Goal: Task Accomplishment & Management: Use online tool/utility

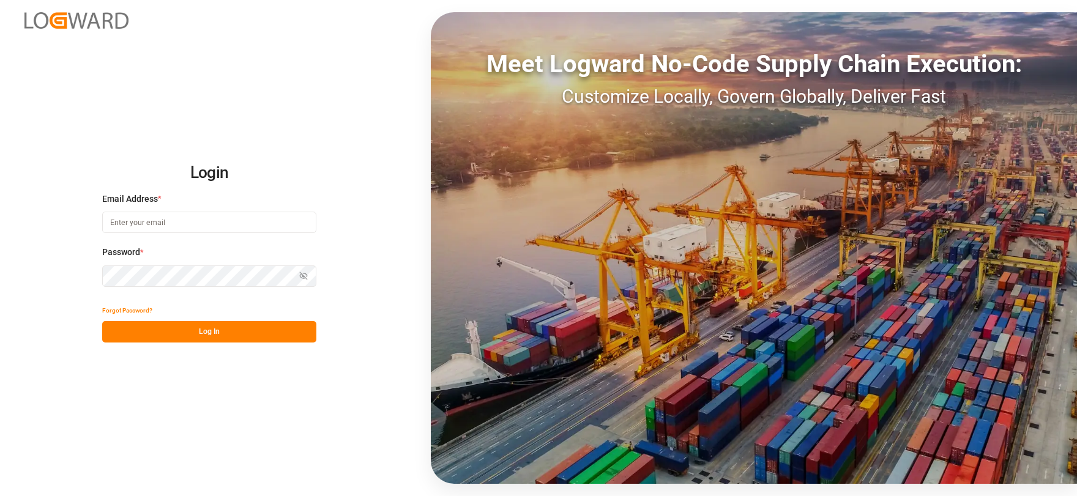
type input "[EMAIL_ADDRESS][DOMAIN_NAME]"
click at [253, 330] on button "Log In" at bounding box center [209, 331] width 214 height 21
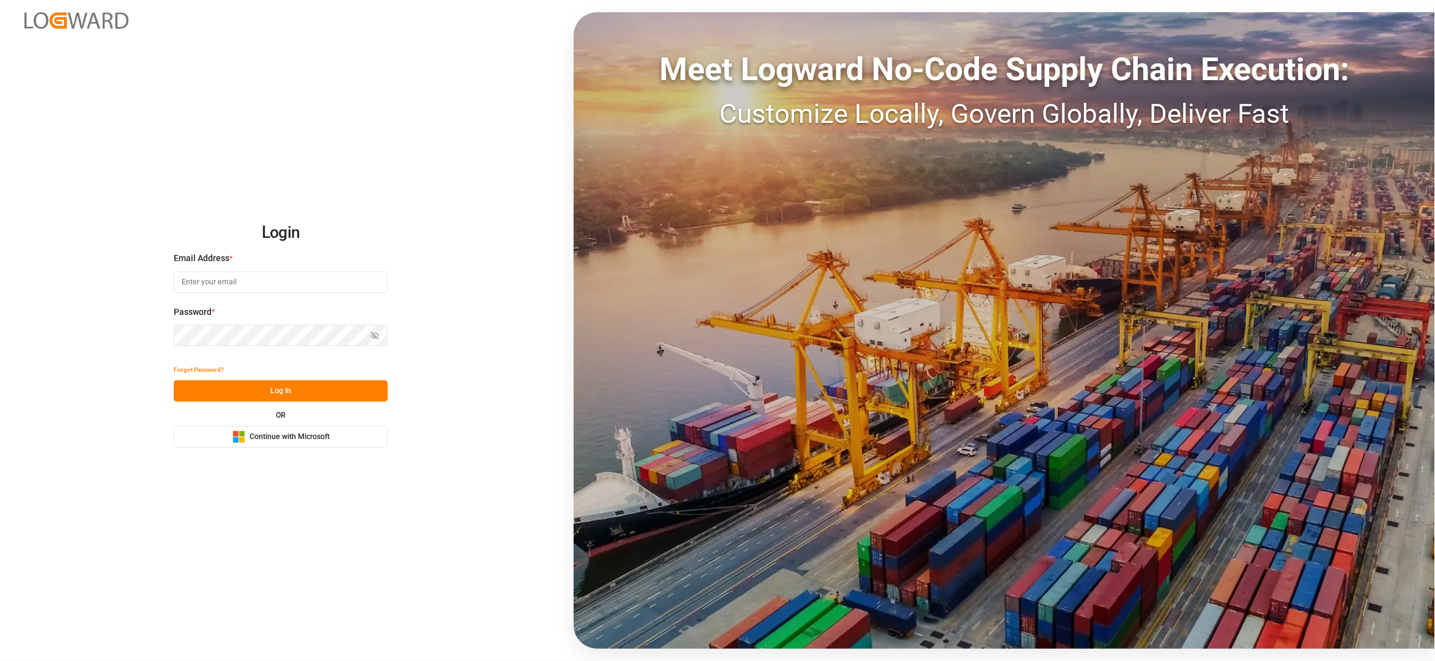
type input "[EMAIL_ADDRESS][DOMAIN_NAME]"
click at [302, 387] on button "Log In" at bounding box center [281, 390] width 214 height 21
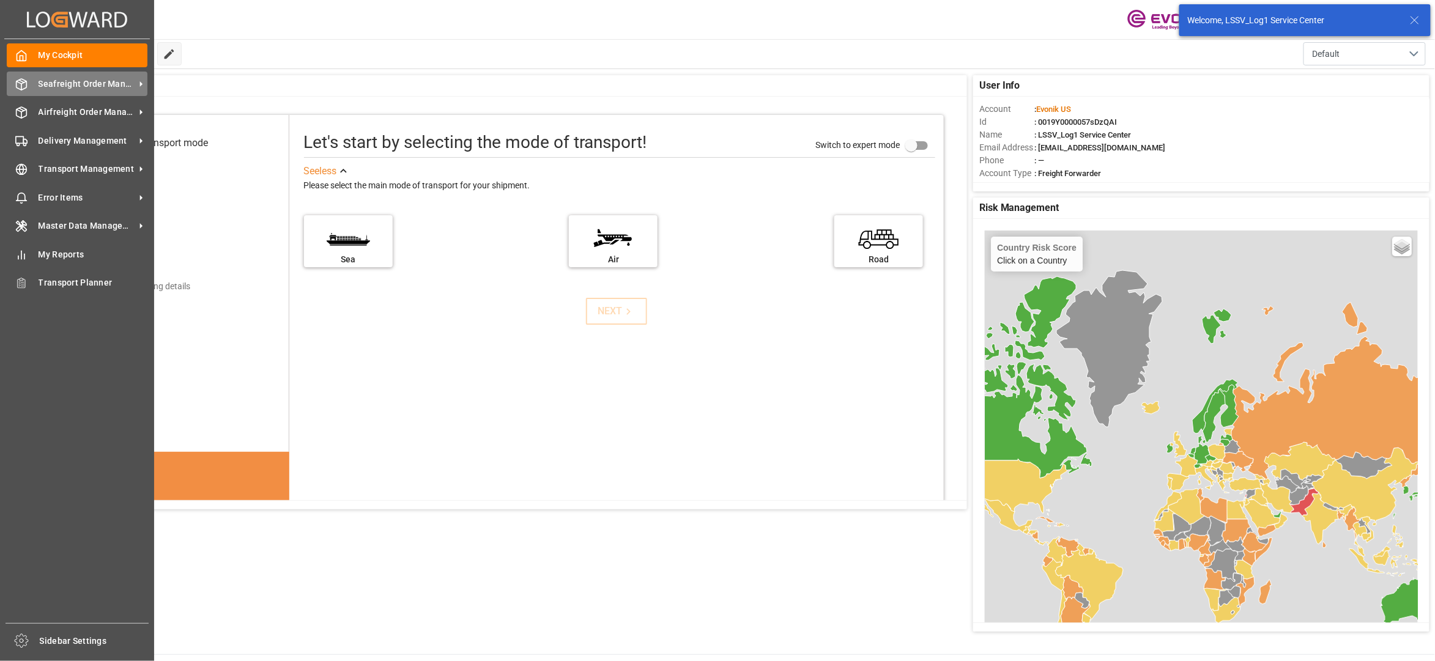
click at [59, 80] on span "Seafreight Order Management" at bounding box center [87, 84] width 97 height 13
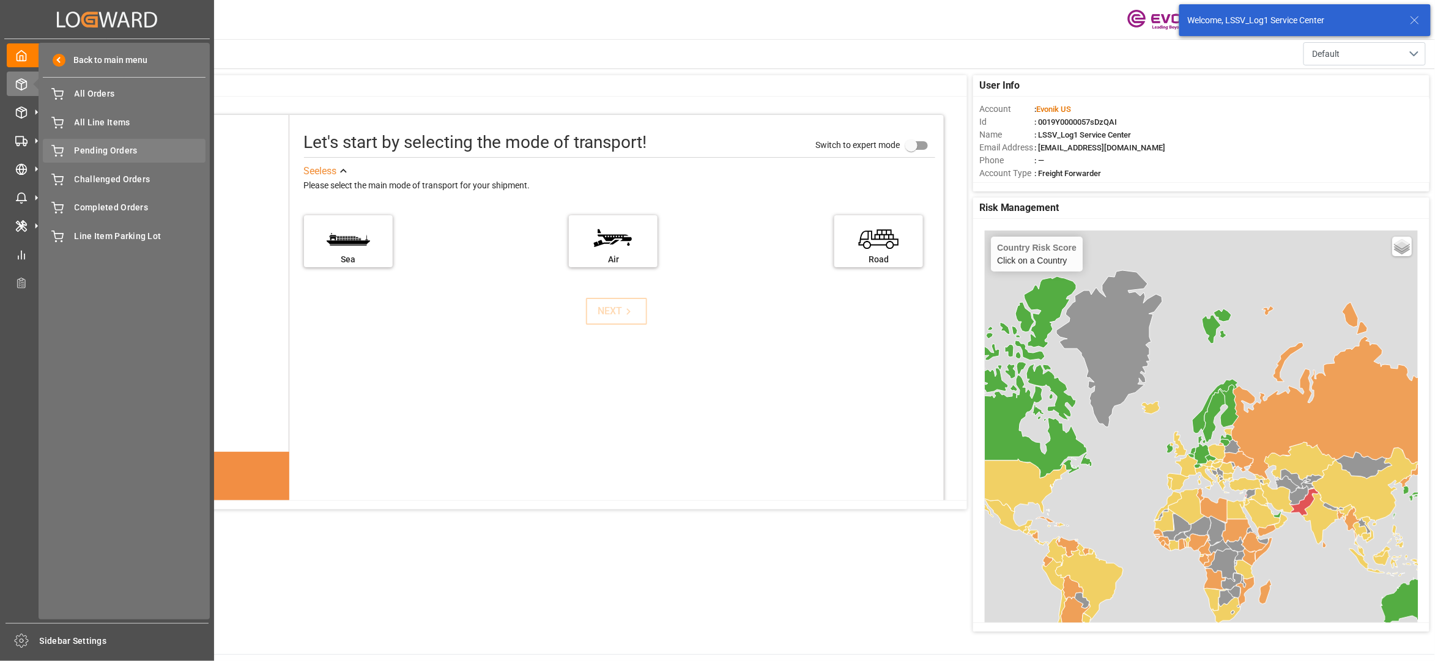
click at [106, 147] on span "Pending Orders" at bounding box center [141, 150] width 132 height 13
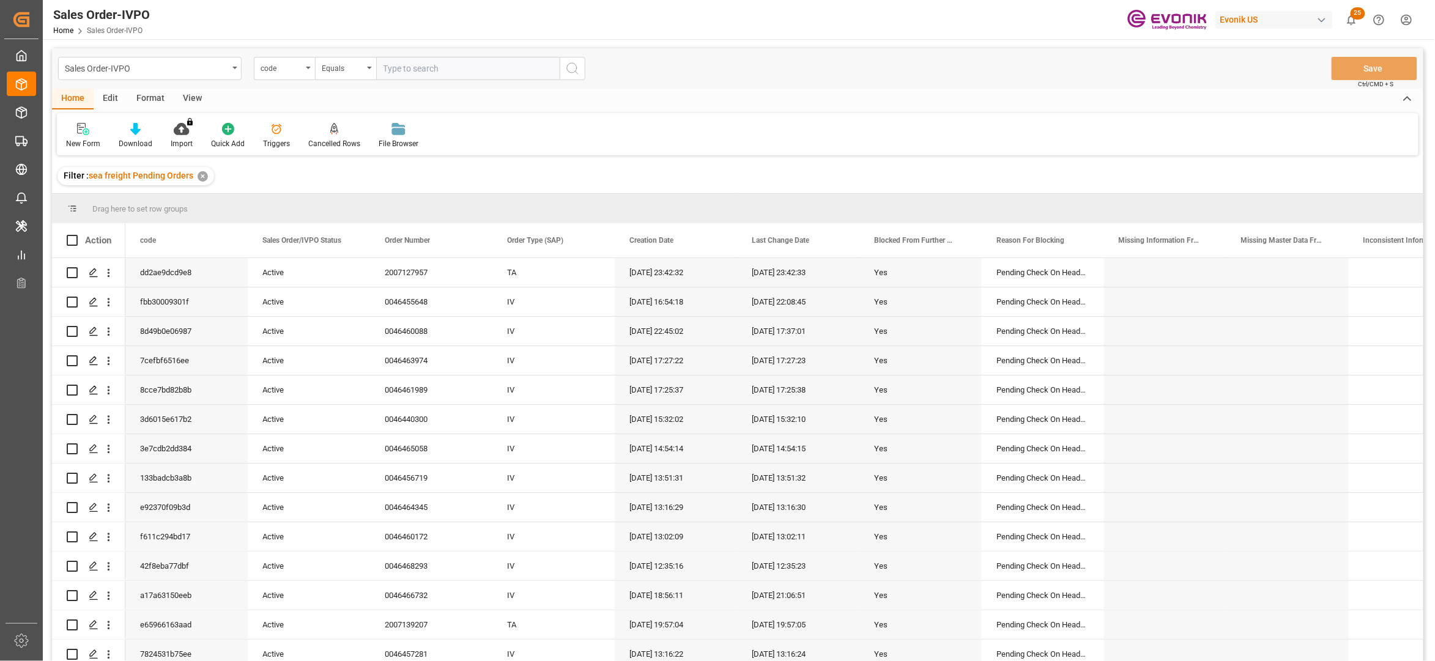
click at [190, 96] on div "View" at bounding box center [192, 99] width 37 height 21
click at [146, 128] on div at bounding box center [138, 128] width 61 height 13
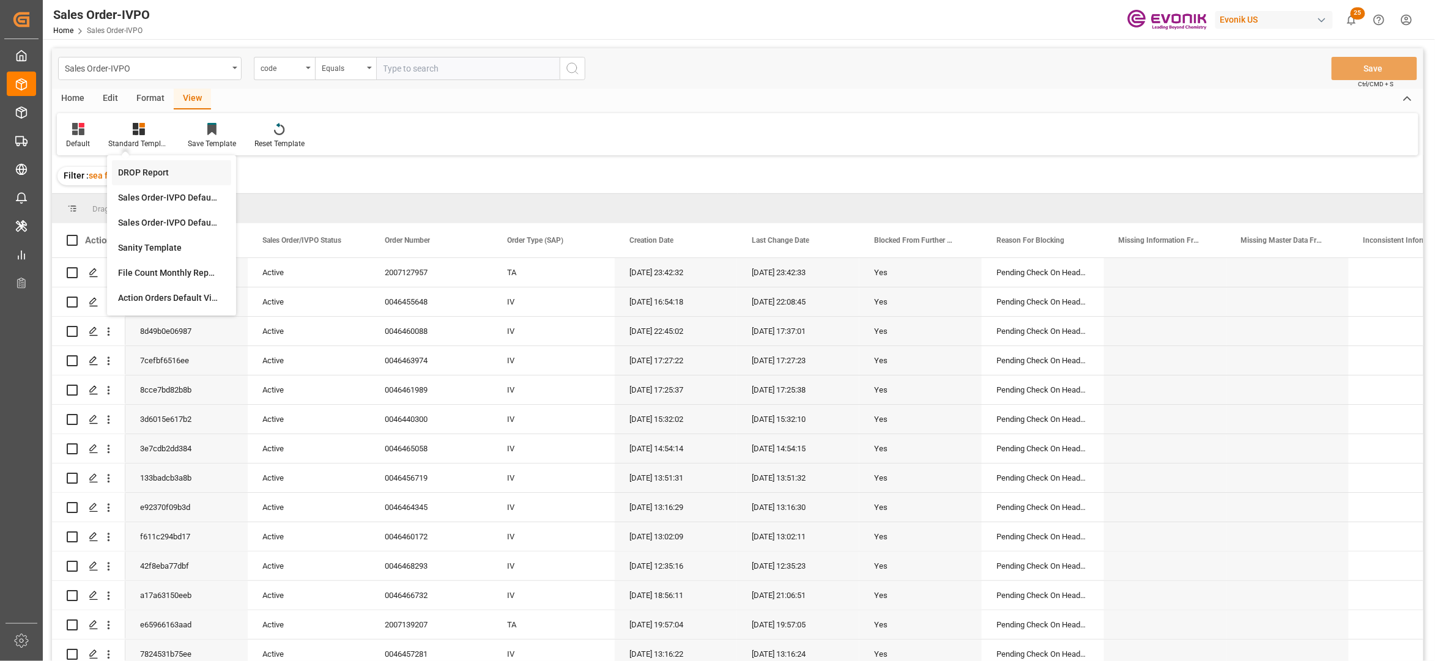
click at [166, 168] on div "DROP Report" at bounding box center [171, 172] width 107 height 13
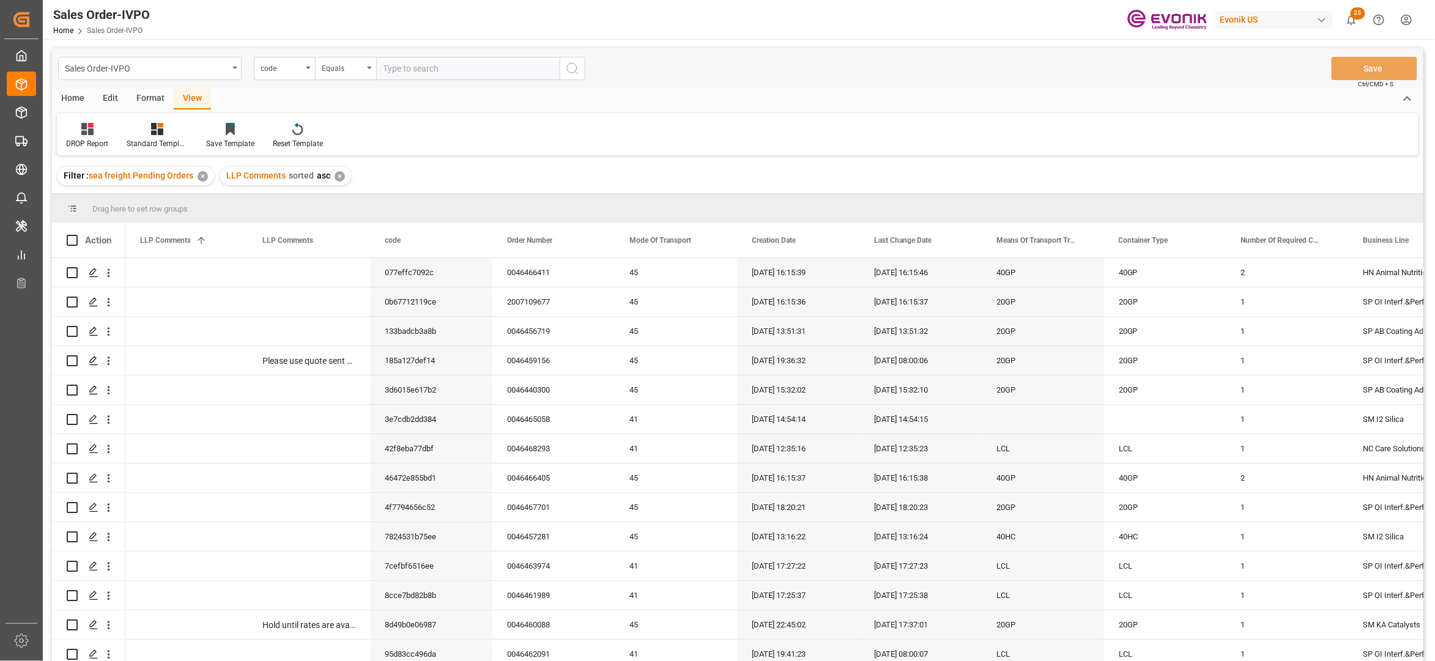
click at [78, 92] on div "Home" at bounding box center [73, 99] width 42 height 21
click at [140, 127] on div at bounding box center [136, 128] width 34 height 13
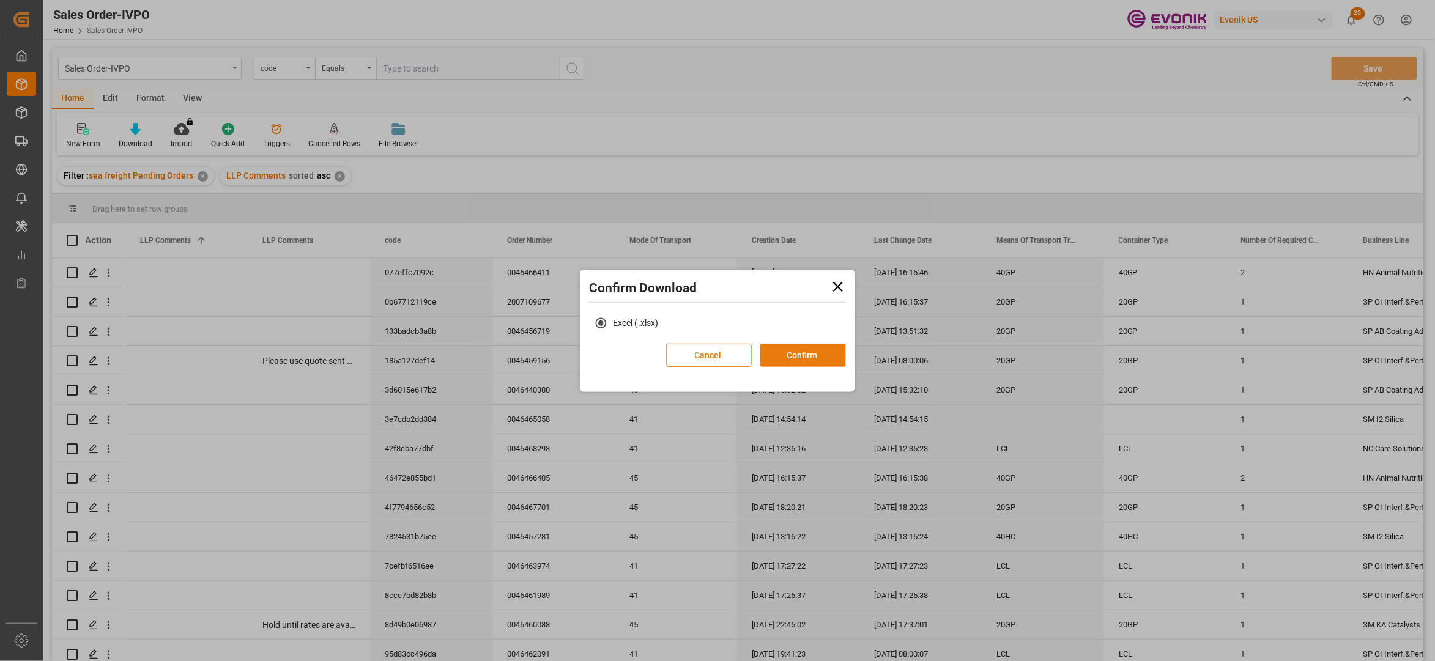
click at [789, 355] on button "Confirm" at bounding box center [803, 355] width 86 height 23
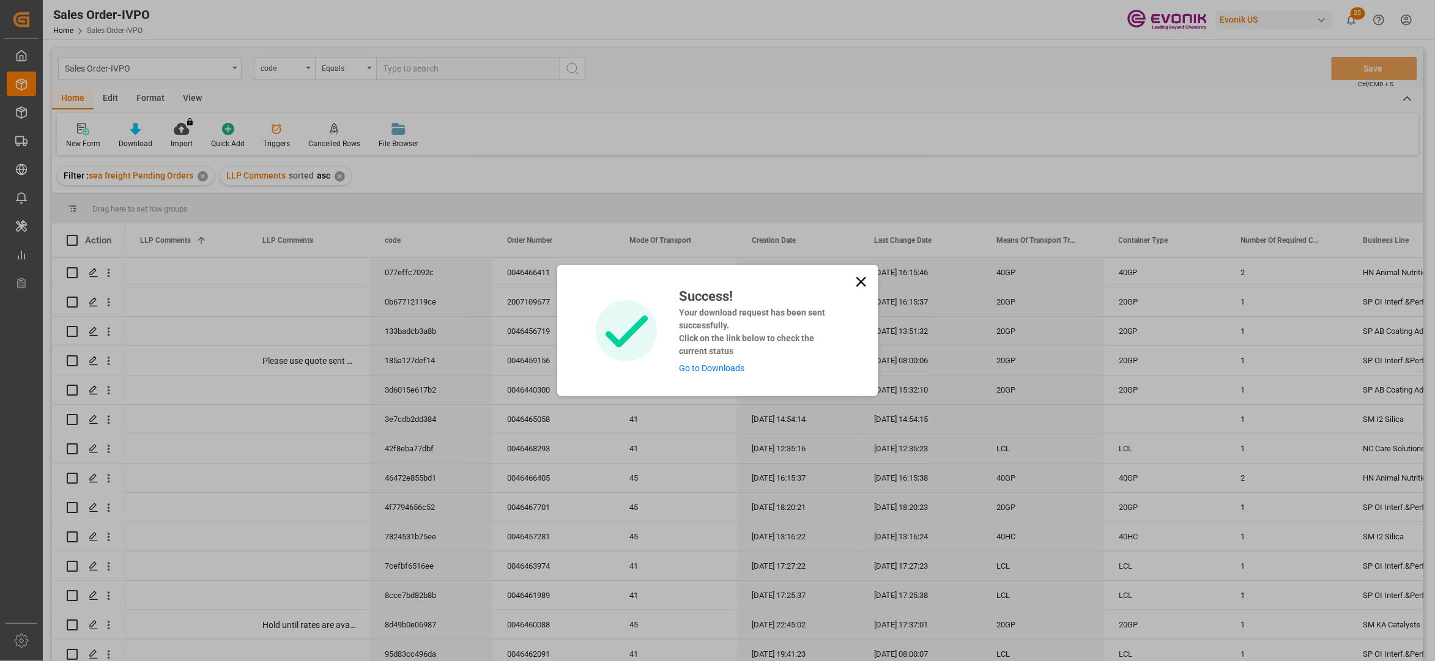
click at [695, 367] on link "Go to Downloads" at bounding box center [711, 368] width 65 height 10
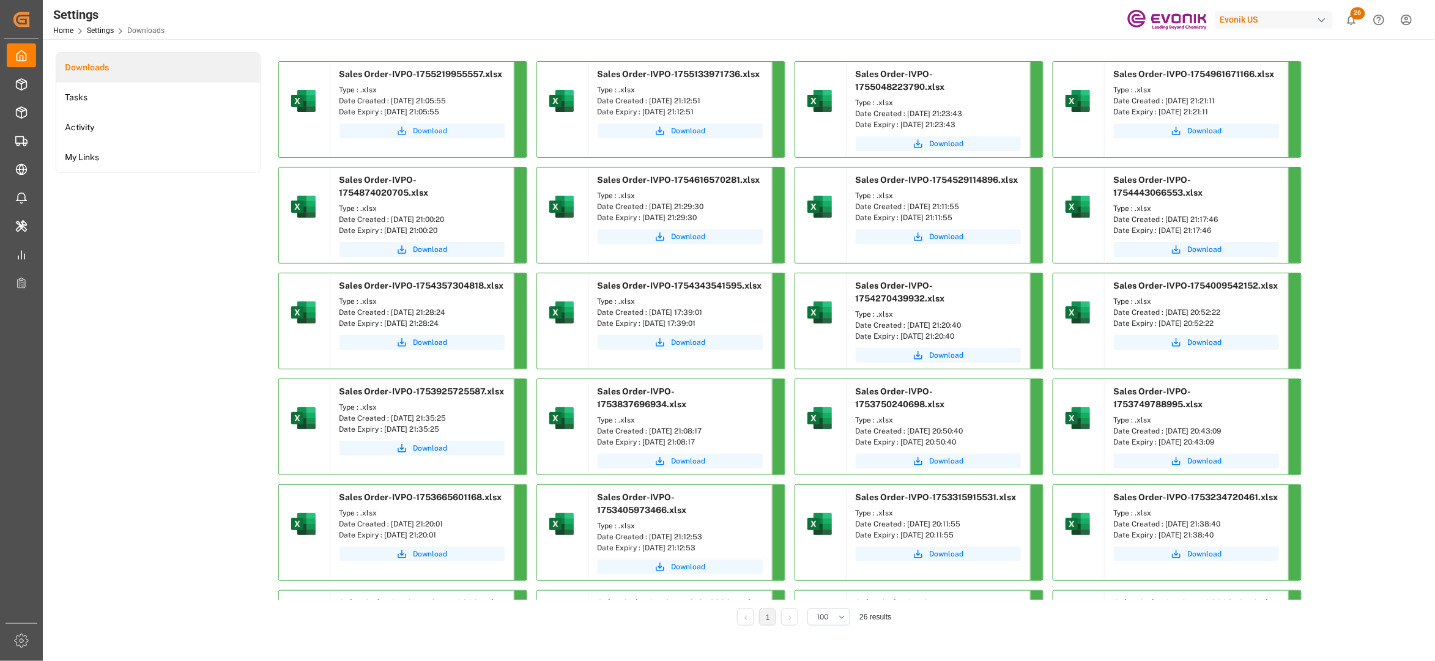
click at [426, 130] on span "Download" at bounding box center [431, 130] width 34 height 11
